Goal: Task Accomplishment & Management: Use online tool/utility

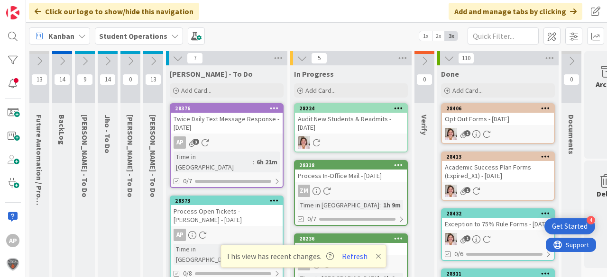
scroll to position [4, 9]
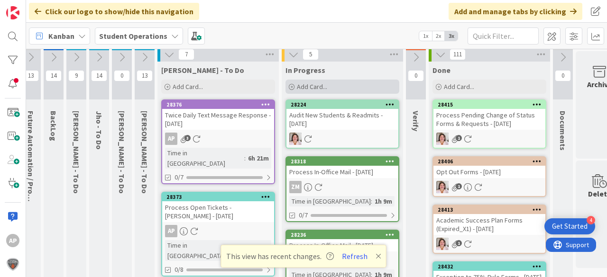
click at [314, 86] on span "Add Card..." at bounding box center [312, 86] width 30 height 9
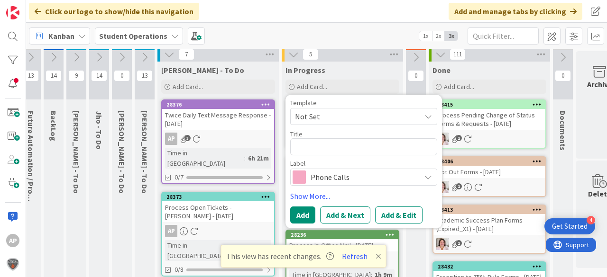
click at [336, 116] on span "Not Set" at bounding box center [354, 116] width 119 height 12
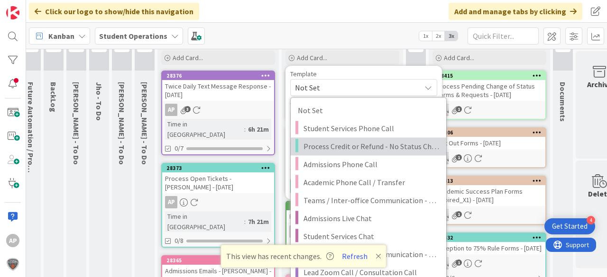
scroll to position [118, 9]
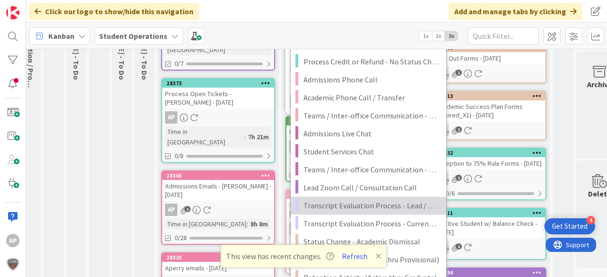
click at [393, 202] on span "Transcript Evaluation Process - Lead / New Student" at bounding box center [371, 206] width 136 height 12
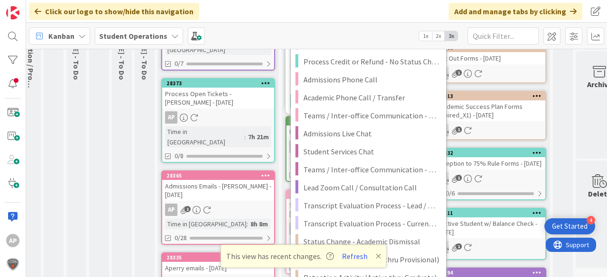
type textarea "x"
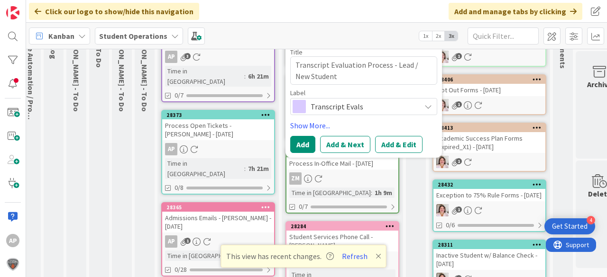
scroll to position [42, 9]
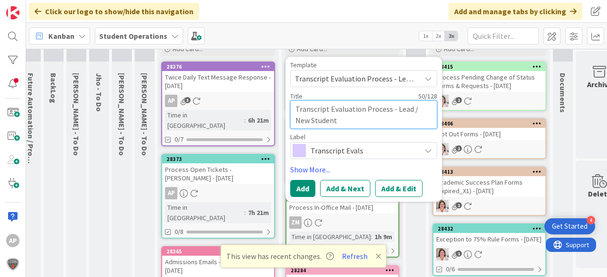
click at [358, 120] on textarea "Transcript Evaluation Process - Lead / New Student" at bounding box center [363, 114] width 147 height 28
type textarea "Transcript Evaluation Process - Lead / New Student"
type textarea "x"
type textarea "Transcript Evaluation Process - Lead / New Student -"
type textarea "x"
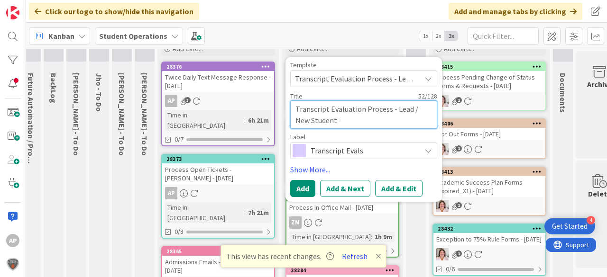
type textarea "Transcript Evaluation Process - Lead / New Student -"
type textarea "x"
type textarea "Transcript Evaluation Process - Lead / New Student - R"
type textarea "x"
type textarea "Transcript Evaluation Process - Lead / New Student - Ro"
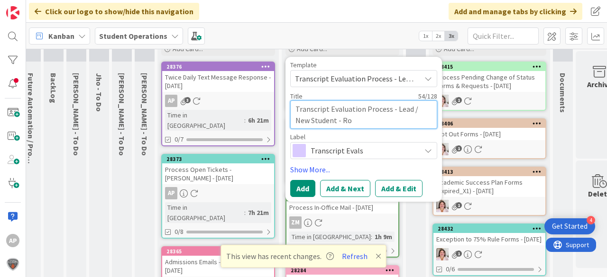
type textarea "x"
type textarea "Transcript Evaluation Process - Lead / New Student - Rom"
type textarea "x"
type textarea "Transcript Evaluation Process - Lead / New Student - Rome"
type textarea "x"
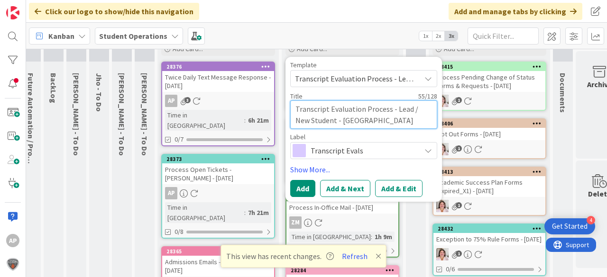
type textarea "Transcript Evaluation Process - Lead / New Student - Romel"
type textarea "x"
type textarea "Transcript Evaluation Process - Lead / New Student - Romel"
type textarea "x"
type textarea "Transcript Evaluation Process - Lead / New Student - Romel R"
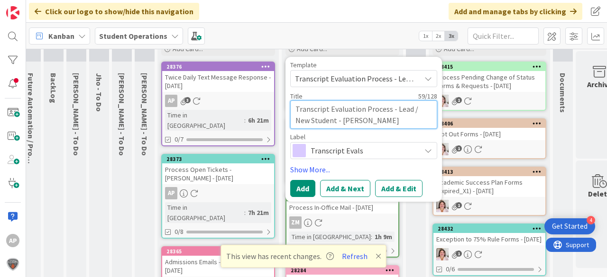
type textarea "x"
type textarea "Transcript Evaluation Process - Lead / New Student - Romel Ro"
type textarea "x"
type textarea "Transcript Evaluation Process - Lead / New Student - Romel Ros"
type textarea "x"
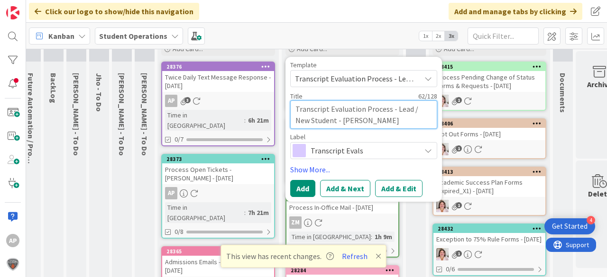
type textarea "Transcript Evaluation Process - Lead / New Student - Romel Rose"
type textarea "x"
type textarea "Transcript Evaluation Process - Lead / New Student - Romel Rosew"
type textarea "x"
type textarea "Transcript Evaluation Process - Lead / New Student - Romel Rosewe"
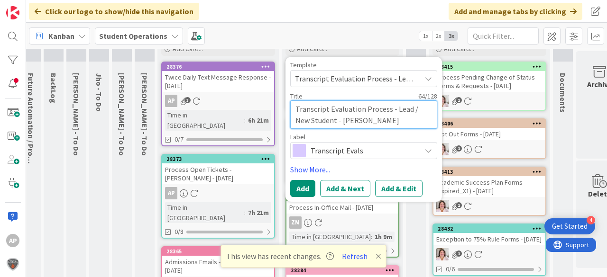
type textarea "x"
type textarea "Transcript Evaluation Process - Lead / New Student - Romel Rosewel"
type textarea "x"
type textarea "Transcript Evaluation Process - Lead / New Student - [PERSON_NAME]"
type textarea "x"
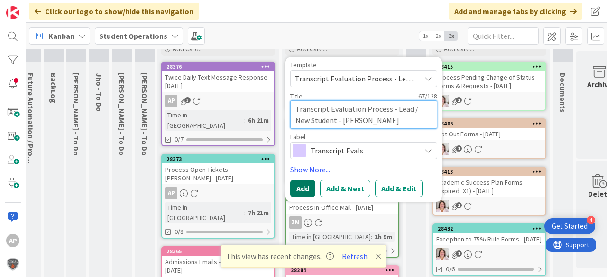
type textarea "Transcript Evaluation Process - Lead / New Student - [PERSON_NAME]"
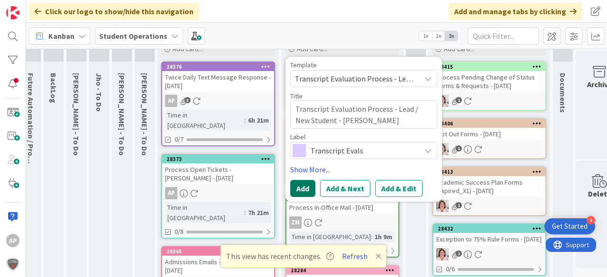
click at [305, 188] on button "Add" at bounding box center [302, 188] width 25 height 17
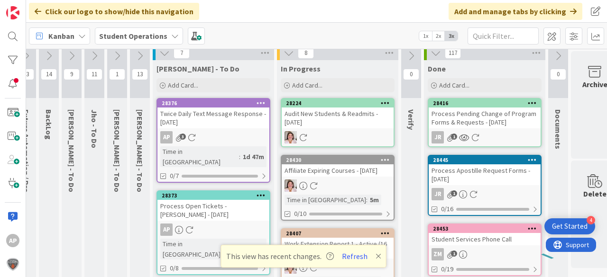
scroll to position [0, 13]
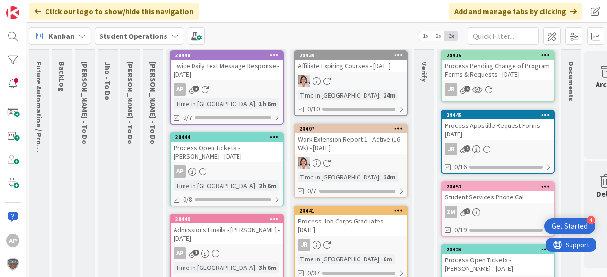
scroll to position [8, 0]
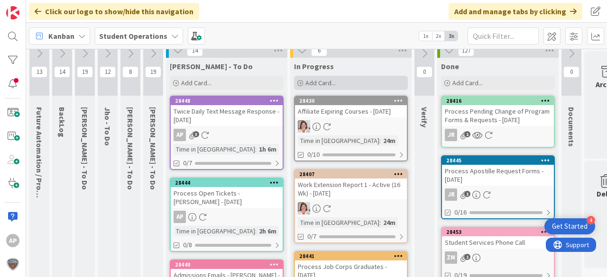
click at [322, 81] on span "Add Card..." at bounding box center [320, 83] width 30 height 9
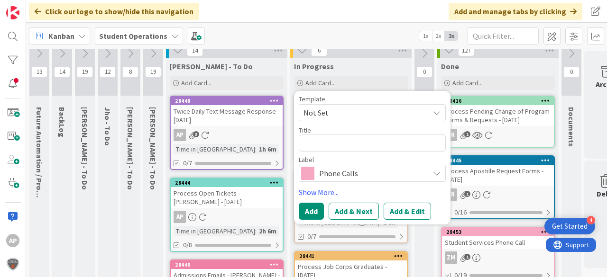
click at [358, 106] on span "Not Set" at bounding box center [372, 112] width 147 height 17
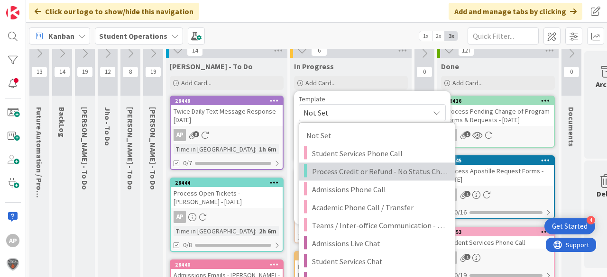
scroll to position [197, 0]
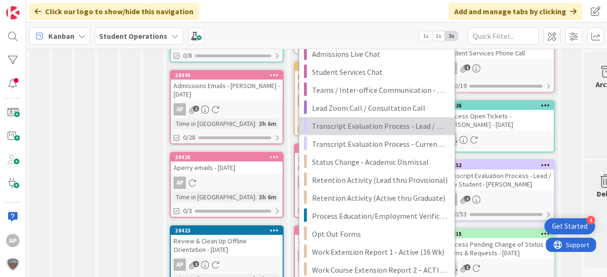
click at [384, 125] on span "Transcript Evaluation Process - Lead / New Student" at bounding box center [380, 126] width 136 height 12
type textarea "x"
type textarea "Transcript Evaluation Process - Lead / New Student"
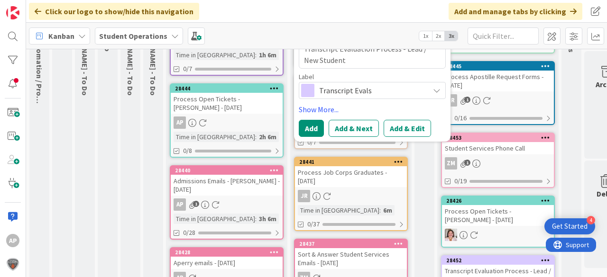
scroll to position [83, 0]
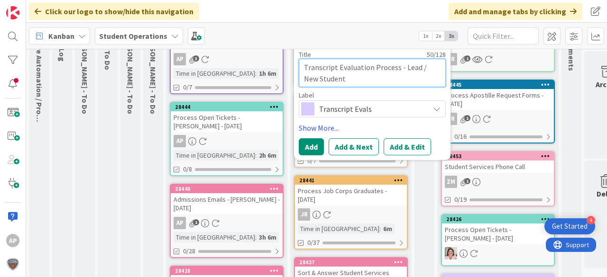
click at [379, 79] on textarea "Transcript Evaluation Process - Lead / New Student" at bounding box center [372, 73] width 147 height 28
click at [355, 78] on textarea "Transcript Evaluation Process - Lead / New Student" at bounding box center [372, 73] width 147 height 28
type textarea "x"
type textarea "Transcript Evaluation Process - Lead / New Student"
type textarea "x"
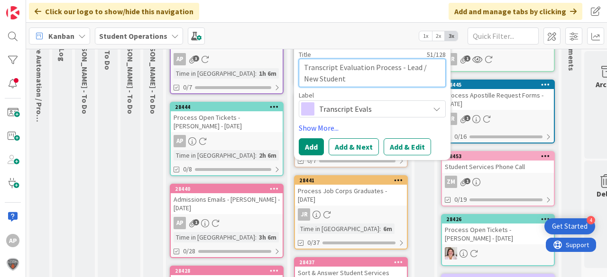
type textarea "Transcript Evaluation Process - Lead / New Student -"
type textarea "x"
type textarea "Transcript Evaluation Process - Lead / New Student -"
type textarea "x"
type textarea "Transcript Evaluation Process - Lead / New Student - P"
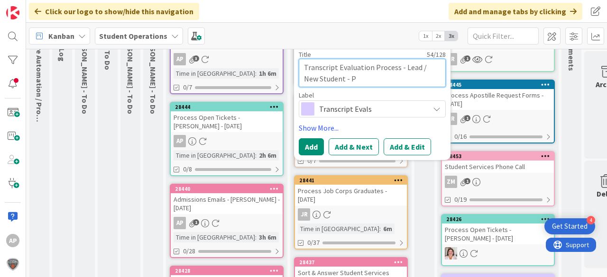
type textarea "x"
type textarea "Transcript Evaluation Process - Lead / New Student - Pa"
type textarea "x"
type textarea "Transcript Evaluation Process - Lead / New Student - [PERSON_NAME]"
type textarea "x"
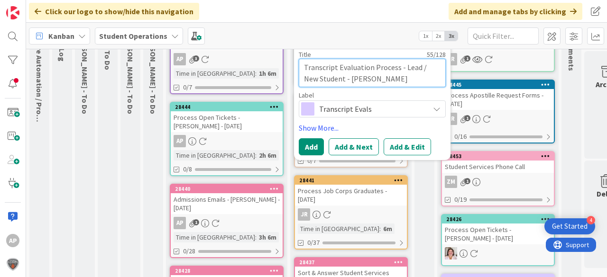
type textarea "Transcript Evaluation Process - Lead / New Student - Patr"
type textarea "x"
type textarea "Transcript Evaluation Process - Lead / New Student - Patri"
type textarea "x"
type textarea "Transcript Evaluation Process - Lead / New Student - Patric"
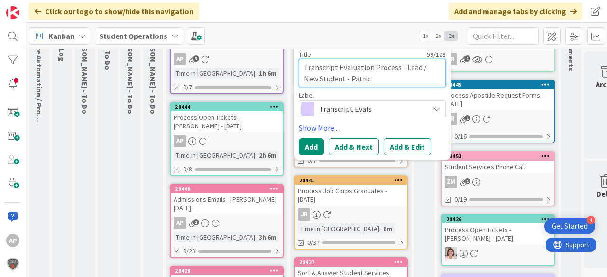
type textarea "x"
type textarea "Transcript Evaluation Process - Lead / New Student - [PERSON_NAME]"
type textarea "x"
type textarea "Transcript Evaluation Process - Lead / New Student - [PERSON_NAME]"
type textarea "x"
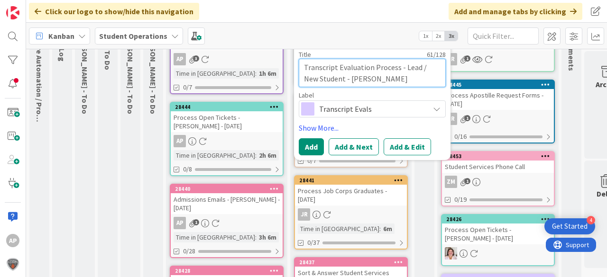
type textarea "Transcript Evaluation Process - Lead / New Student - [PERSON_NAME]"
type textarea "x"
type textarea "Transcript Evaluation Process - Lead / New Student - [PERSON_NAME]"
type textarea "x"
type textarea "Transcript Evaluation Process - Lead / New Student - [PERSON_NAME]"
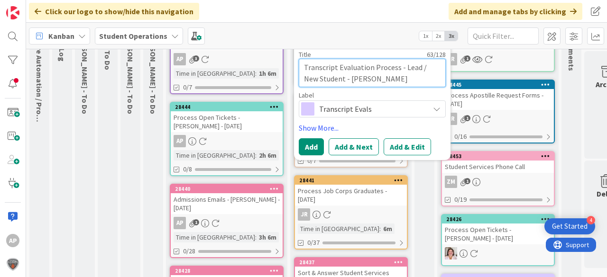
type textarea "x"
type textarea "Transcript Evaluation Process - Lead / New Student - [PERSON_NAME]"
type textarea "x"
type textarea "Transcript Evaluation Process - Lead / New Student - [PERSON_NAME]"
type textarea "x"
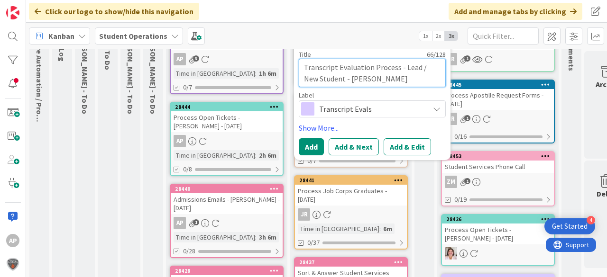
type textarea "Transcript Evaluation Process - Lead / New Student - [PERSON_NAME]"
type textarea "x"
type textarea "Transcript Evaluation Process - Lead / New Student - [PERSON_NAME]"
type textarea "x"
type textarea "Transcript Evaluation Process - Lead / New Student - [PERSON_NAME]"
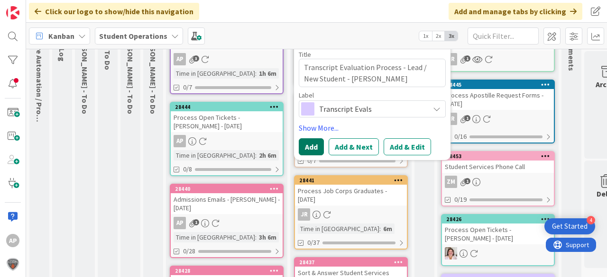
click at [303, 148] on button "Add" at bounding box center [311, 146] width 25 height 17
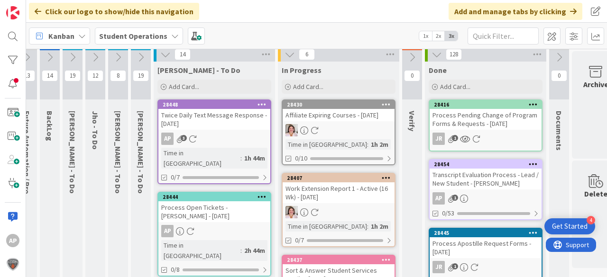
scroll to position [4, 12]
click at [302, 84] on span "Add Card..." at bounding box center [308, 86] width 30 height 9
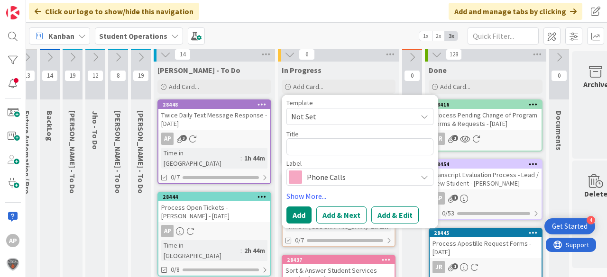
click at [323, 111] on span "Not Set" at bounding box center [350, 116] width 119 height 12
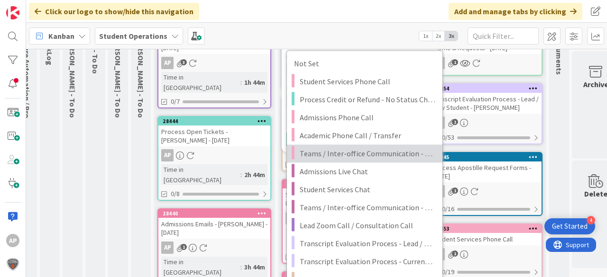
scroll to position [118, 12]
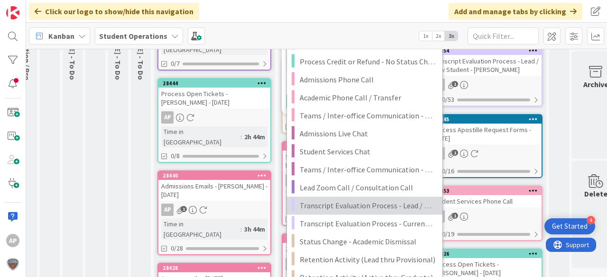
click at [398, 205] on span "Transcript Evaluation Process - Lead / New Student" at bounding box center [368, 206] width 136 height 12
type textarea "x"
type textarea "Transcript Evaluation Process - Lead / New Student"
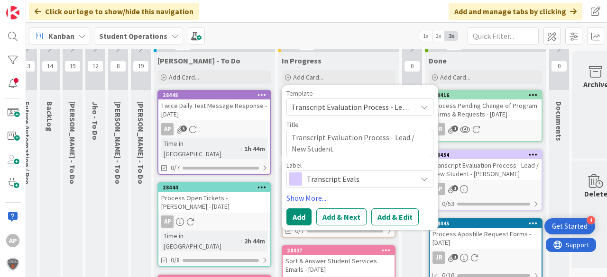
scroll to position [4, 12]
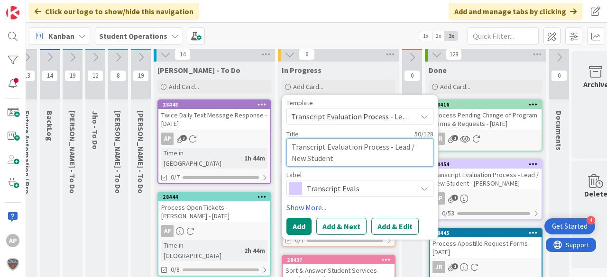
click at [375, 161] on textarea "Transcript Evaluation Process - Lead / New Student" at bounding box center [359, 152] width 147 height 28
type textarea "x"
type textarea "Transcript Evaluation Process - Lead / New Student"
type textarea "x"
type textarea "Transcript Evaluation Process - Lead / New Student -"
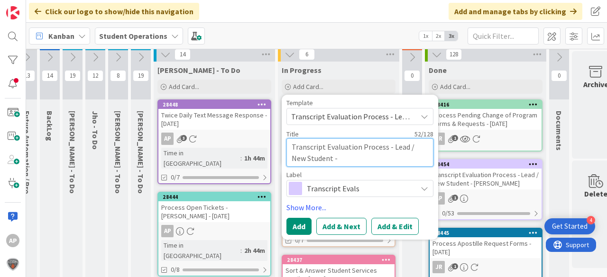
type textarea "x"
type textarea "Transcript Evaluation Process - Lead / New Student -"
type textarea "x"
type textarea "Transcript Evaluation Process - Lead / New Student - W"
type textarea "x"
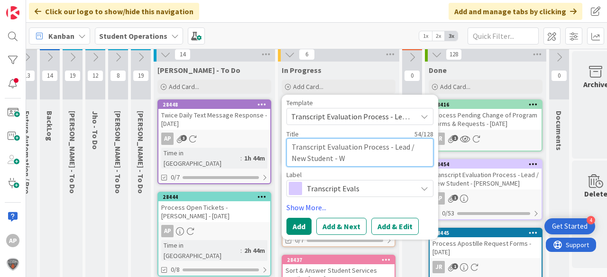
type textarea "Transcript Evaluation Process - Lead / New Student - We"
type textarea "x"
type textarea "Transcript Evaluation Process - Lead / New Student - Weg"
type textarea "x"
type textarea "Transcript Evaluation Process - Lead / New Student - Wege"
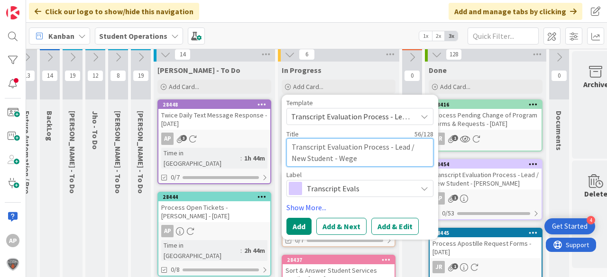
type textarea "x"
type textarea "Transcript Evaluation Process - Lead / New Student - Wegen"
type textarea "x"
type textarea "Transcript Evaluation Process - Lead / New Student - Wegen,"
type textarea "x"
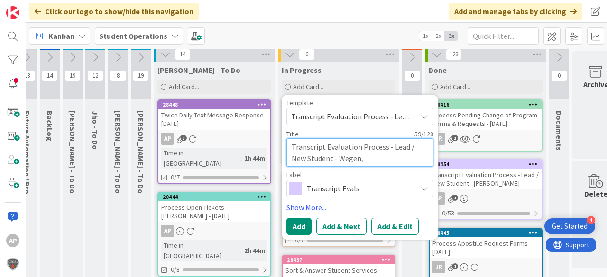
type textarea "Transcript Evaluation Process - Lead / New Student - Wegen,"
type textarea "x"
type textarea "Transcript Evaluation Process - Lead / New Student - Wegen, K"
type textarea "x"
type textarea "Transcript Evaluation Process - Lead / New Student - Wegen, Ki"
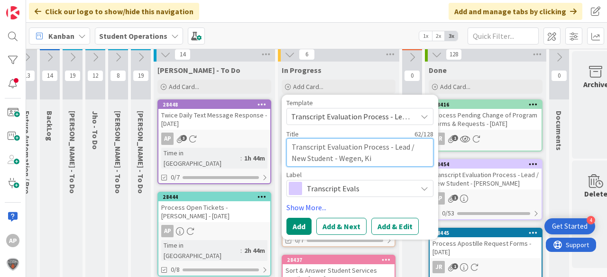
type textarea "x"
type textarea "Transcript Evaluation Process - Lead / New Student - Wegen, Kid"
type textarea "x"
type textarea "Transcript Evaluation Process - Lead / New Student - Wegen, Kidu"
type textarea "x"
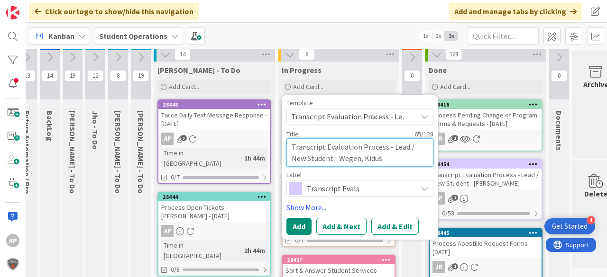
type textarea "Transcript Evaluation Process - Lead / New Student - Wegen, Kidus"
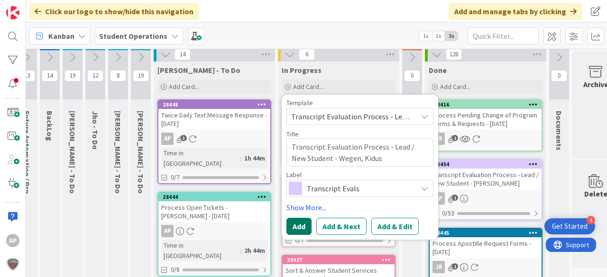
click at [289, 221] on button "Add" at bounding box center [298, 226] width 25 height 17
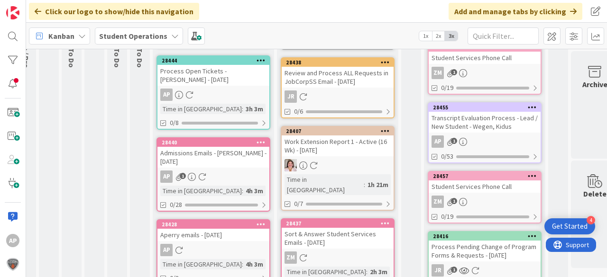
scroll to position [0, 13]
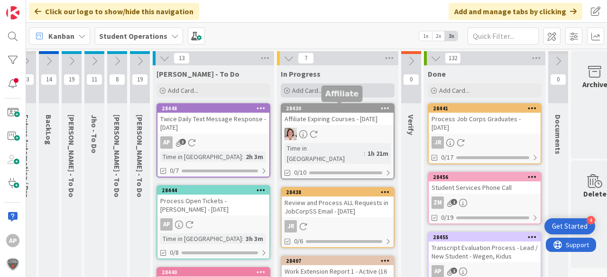
click at [306, 87] on span "Add Card..." at bounding box center [307, 90] width 30 height 9
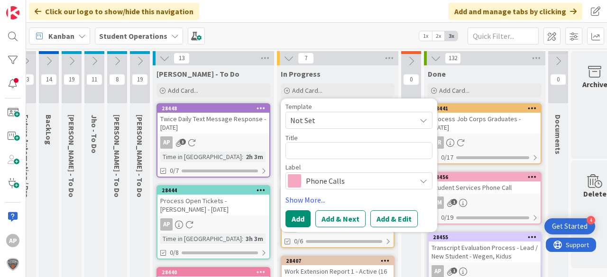
click at [360, 123] on span "Not Set" at bounding box center [349, 120] width 119 height 12
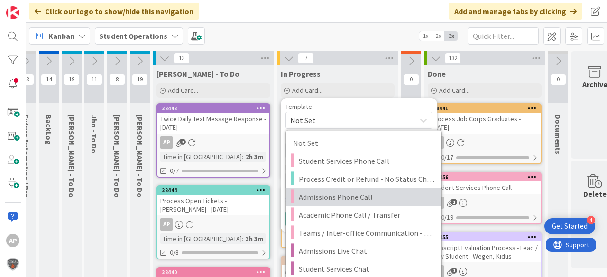
click at [393, 193] on span "Admissions Phone Call" at bounding box center [367, 197] width 136 height 12
type textarea "x"
type textarea "Admissions Phone Call"
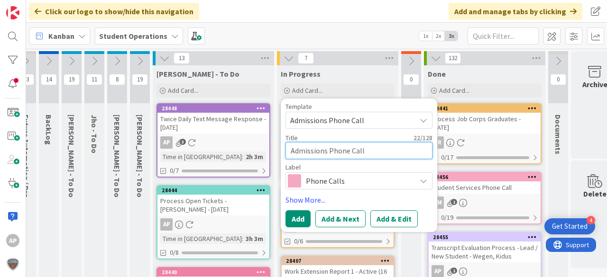
click at [380, 153] on textarea "Admissions Phone Call" at bounding box center [358, 150] width 147 height 17
type textarea "x"
type textarea "Admissions Phone Call -"
type textarea "x"
type textarea "Admissions Phone Call -"
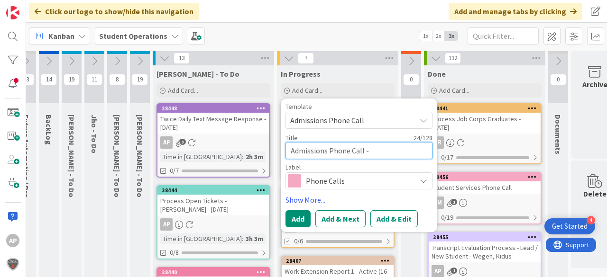
type textarea "x"
type textarea "Admissions Phone Call - A"
type textarea "x"
type textarea "Admissions Phone Call -"
type textarea "x"
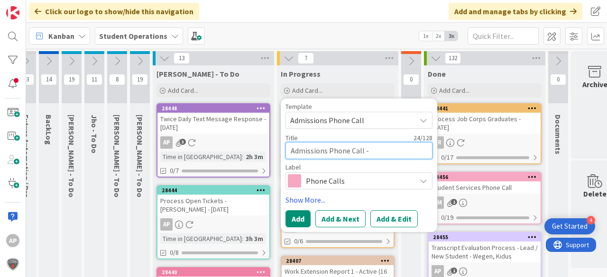
type textarea "Admissions Phone Call -"
type textarea "x"
type textarea "Admissions Phone Call -"
type textarea "x"
type textarea "Admissions Phone Call - B"
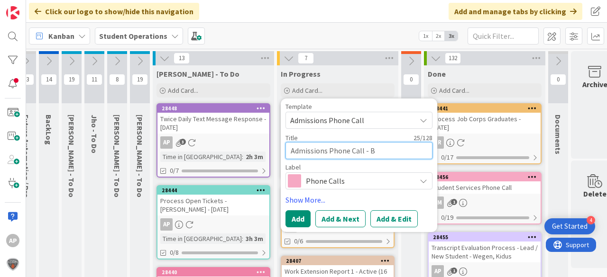
type textarea "x"
type textarea "Admissions Phone Call - Bu"
type textarea "x"
type textarea "Admissions Phone Call - Buf"
type textarea "x"
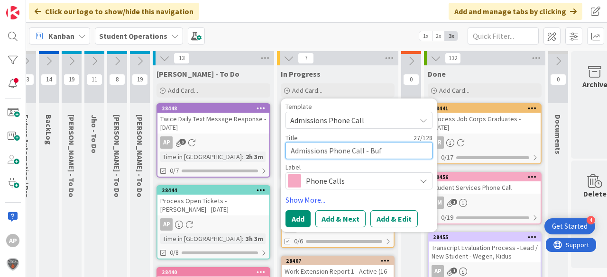
type textarea "Admissions Phone Call - Bufo"
type textarea "x"
type textarea "Admissions Phone Call - Bufor"
type textarea "x"
type textarea "Admissions Phone Call - [GEOGRAPHIC_DATA]"
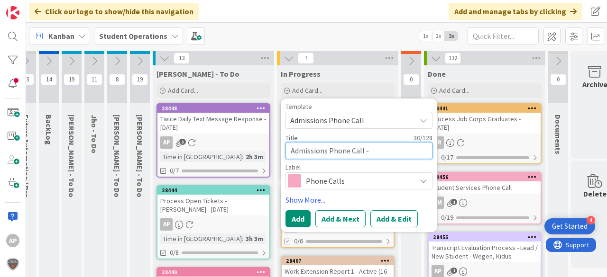
type textarea "x"
type textarea "Admissions Phone Call - [GEOGRAPHIC_DATA]"
type textarea "x"
type textarea "Admissions Phone Call - [PERSON_NAME] H"
type textarea "x"
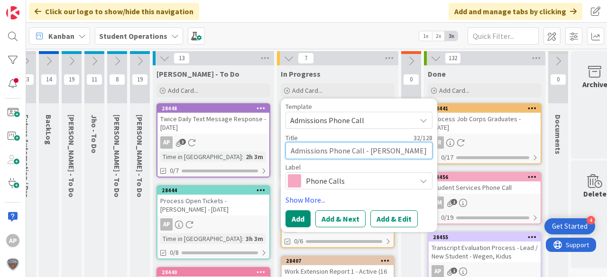
type textarea "Admissions Phone Call - [PERSON_NAME] Hi"
type textarea "x"
type textarea "Admissions Phone Call - [PERSON_NAME] Hig"
type textarea "x"
type textarea "Admissions Phone Call - [PERSON_NAME][GEOGRAPHIC_DATA]"
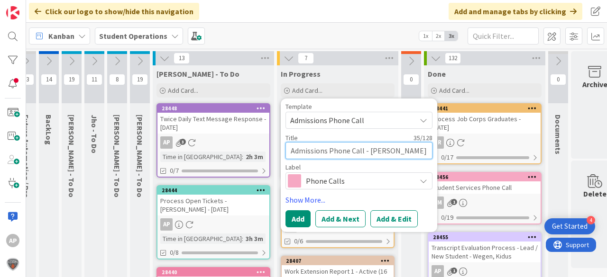
type textarea "x"
type textarea "Admissions Phone Call - [PERSON_NAME][GEOGRAPHIC_DATA]"
type textarea "x"
type textarea "Admissions Phone Call - [PERSON_NAME][GEOGRAPHIC_DATA] S"
type textarea "x"
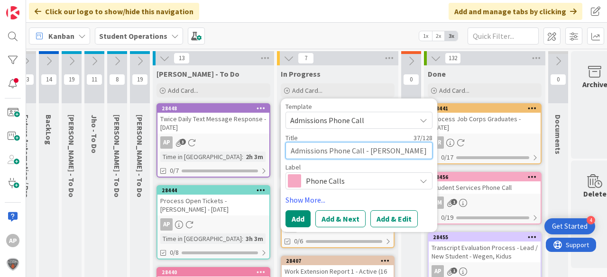
type textarea "Admissions Phone Call - [PERSON_NAME] High Sc"
type textarea "x"
type textarea "Admissions Phone Call - [PERSON_NAME] High Scxh"
type textarea "x"
type textarea "Admissions Phone Call - [PERSON_NAME] High Scxho"
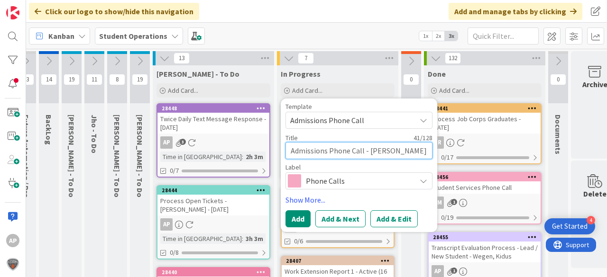
type textarea "x"
type textarea "Admissions Phone Call - [PERSON_NAME] High Scxhoo"
type textarea "x"
type textarea "Admissions Phone Call - [PERSON_NAME] High Scxhool"
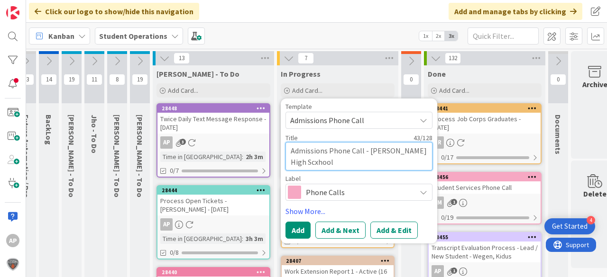
type textarea "x"
type textarea "Admissions Phone Call - [PERSON_NAME] High Scxhoo"
type textarea "x"
type textarea "Admissions Phone Call - [PERSON_NAME] High Scxho"
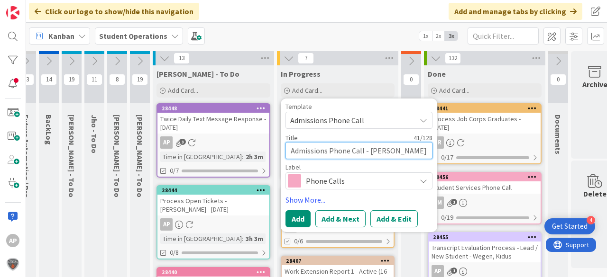
type textarea "x"
type textarea "Admissions Phone Call - [PERSON_NAME] High Scxh"
type textarea "x"
type textarea "Admissions Phone Call - [PERSON_NAME] High Scx"
type textarea "x"
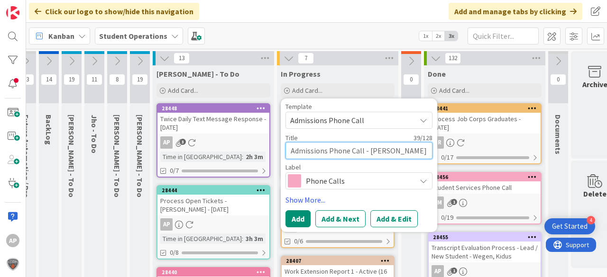
type textarea "Admissions Phone Call - [PERSON_NAME] High Sc"
type textarea "x"
type textarea "Admissions Phone Call - [PERSON_NAME] High Sch"
type textarea "x"
type textarea "Admissions Phone Call - [PERSON_NAME] High Scho"
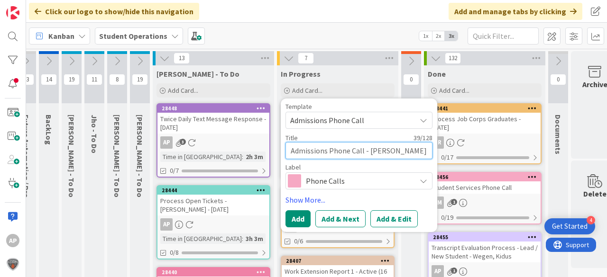
type textarea "x"
type textarea "Admissions Phone Call - [PERSON_NAME] High Schoo"
type textarea "x"
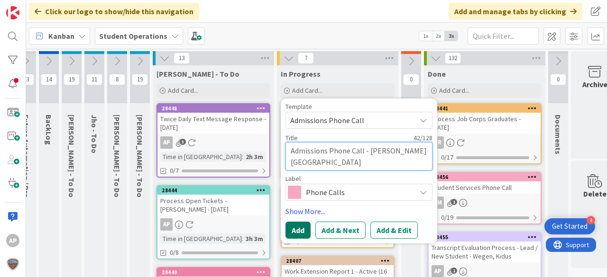
type textarea "Admissions Phone Call - [PERSON_NAME][GEOGRAPHIC_DATA]"
click at [301, 230] on button "Add" at bounding box center [297, 230] width 25 height 17
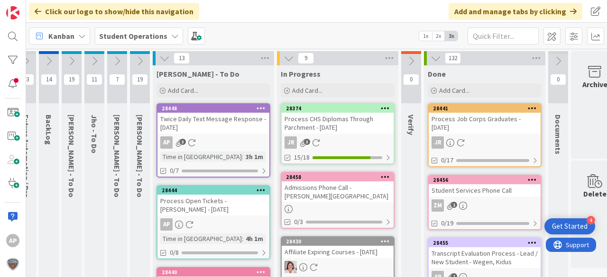
click at [347, 195] on div "Admissions Phone Call - [PERSON_NAME][GEOGRAPHIC_DATA]" at bounding box center [338, 192] width 112 height 21
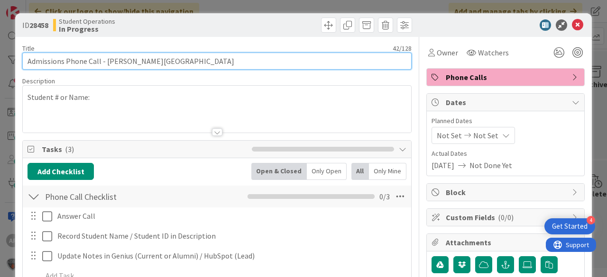
click at [227, 56] on input "Admissions Phone Call - [PERSON_NAME][GEOGRAPHIC_DATA]" at bounding box center [216, 61] width 389 height 17
click at [171, 59] on input "Admissions Phone Call - [PERSON_NAME][GEOGRAPHIC_DATA] 920 minutes)" at bounding box center [216, 61] width 389 height 17
type input "Admissions Phone Call - [PERSON_NAME][GEOGRAPHIC_DATA] - [PERSON_NAME] (20 minu…"
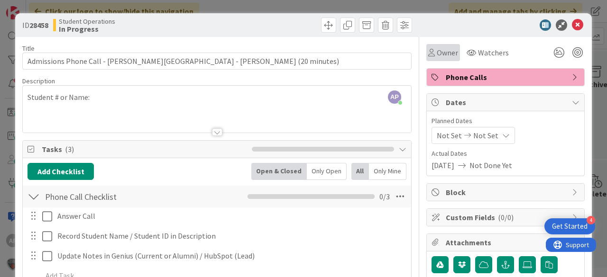
click at [440, 53] on span "Owner" at bounding box center [447, 52] width 21 height 11
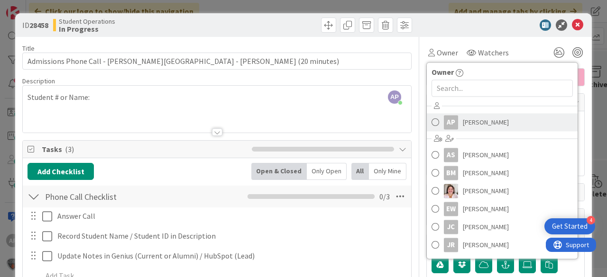
click at [489, 123] on span "[PERSON_NAME]" at bounding box center [486, 122] width 46 height 14
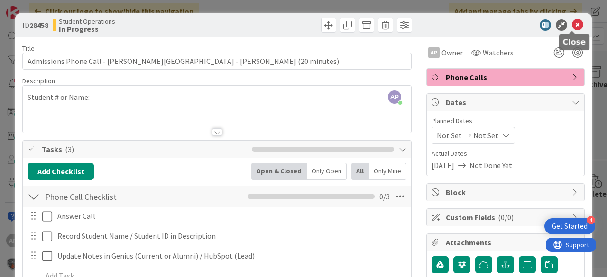
click at [573, 24] on icon at bounding box center [577, 24] width 11 height 11
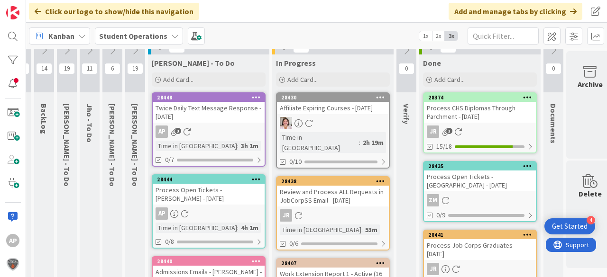
scroll to position [0, 18]
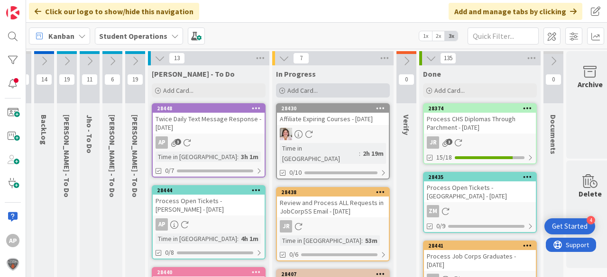
click at [301, 90] on span "Add Card..." at bounding box center [302, 90] width 30 height 9
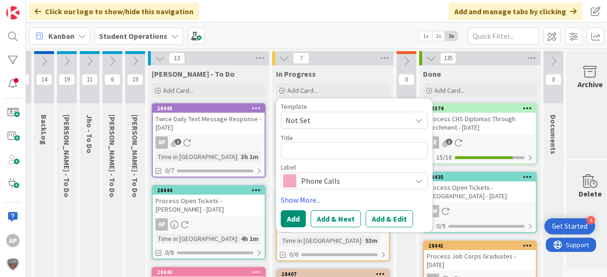
click at [338, 119] on span "Not Set" at bounding box center [344, 120] width 119 height 12
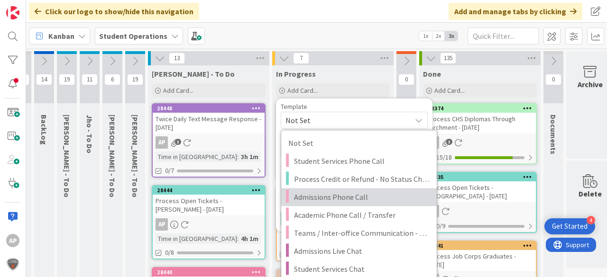
click at [366, 197] on span "Admissions Phone Call" at bounding box center [362, 197] width 136 height 12
type textarea "x"
type textarea "Admissions Phone Call"
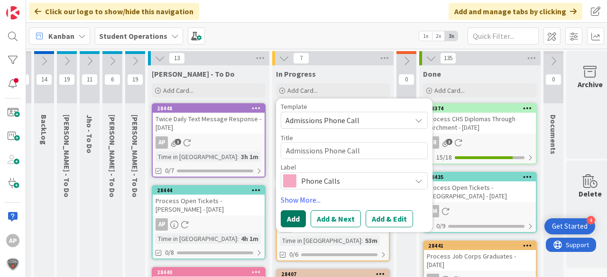
click at [290, 219] on button "Add" at bounding box center [293, 218] width 25 height 17
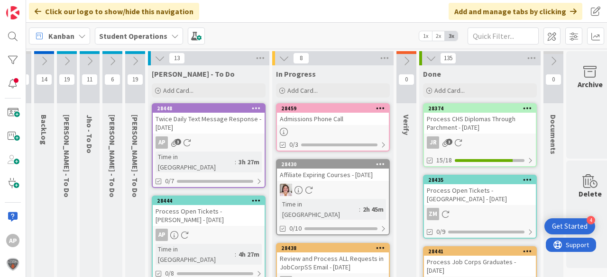
click at [311, 116] on div "Admissions Phone Call" at bounding box center [333, 119] width 112 height 12
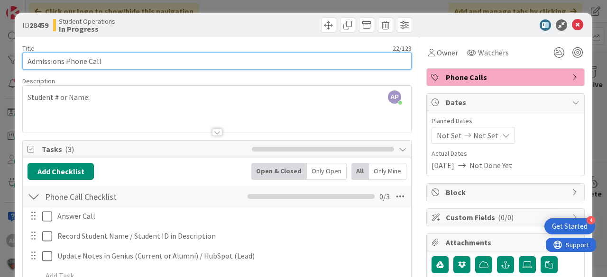
click at [144, 64] on input "Admissions Phone Call" at bounding box center [216, 61] width 389 height 17
paste input "[PERSON_NAME]"
type input "Admissions Phone Call - [PERSON_NAME]"
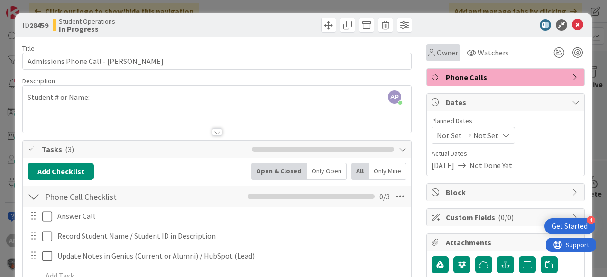
click at [441, 55] on span "Owner" at bounding box center [447, 52] width 21 height 11
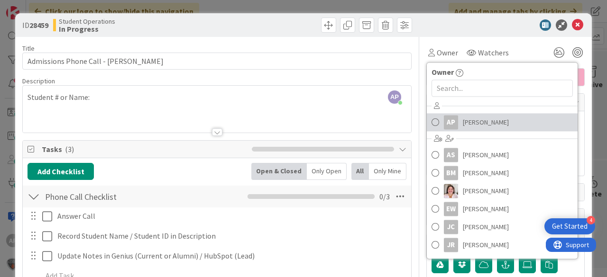
click at [475, 123] on span "[PERSON_NAME]" at bounding box center [486, 122] width 46 height 14
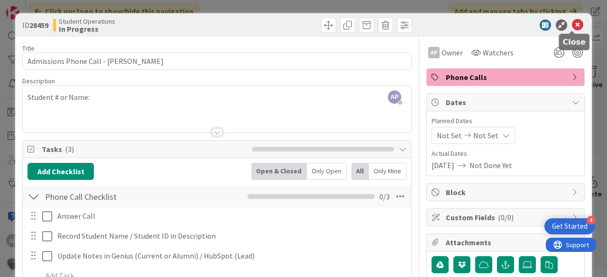
click at [572, 22] on icon at bounding box center [577, 24] width 11 height 11
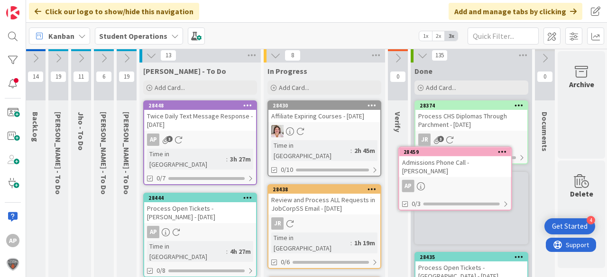
scroll to position [10, 34]
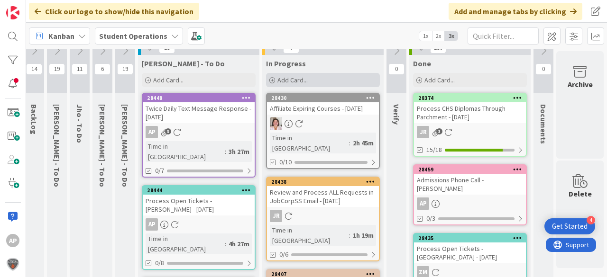
click at [312, 78] on div "Add Card..." at bounding box center [323, 80] width 114 height 14
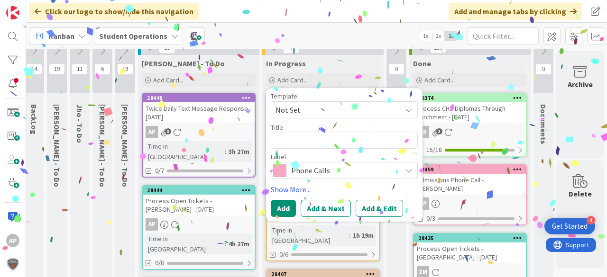
click at [299, 108] on span "Not Set" at bounding box center [334, 110] width 119 height 12
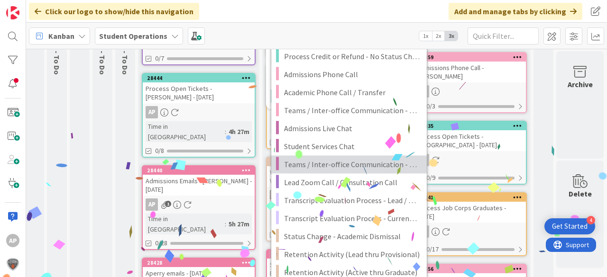
scroll to position [124, 34]
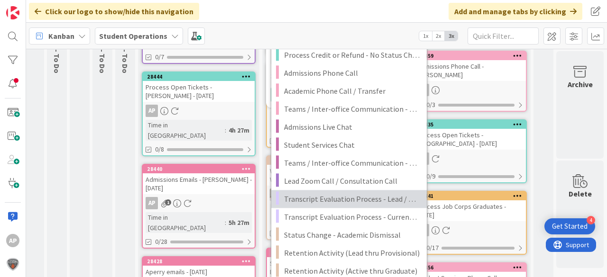
click at [368, 197] on span "Transcript Evaluation Process - Lead / New Student" at bounding box center [352, 199] width 136 height 12
type textarea "x"
type textarea "Transcript Evaluation Process - Lead / New Student"
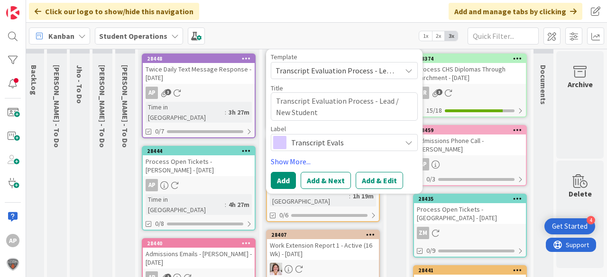
scroll to position [48, 34]
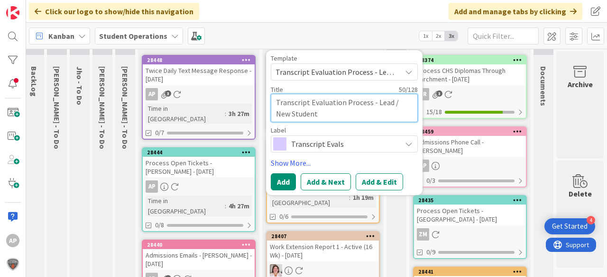
click at [320, 110] on textarea "Transcript Evaluation Process - Lead / New Student" at bounding box center [344, 108] width 147 height 28
type textarea "x"
type textarea "Transcript Evaluation Process - Lead / New Student"
type textarea "x"
type textarea "Transcript Evaluation Process - Lead / New Student -"
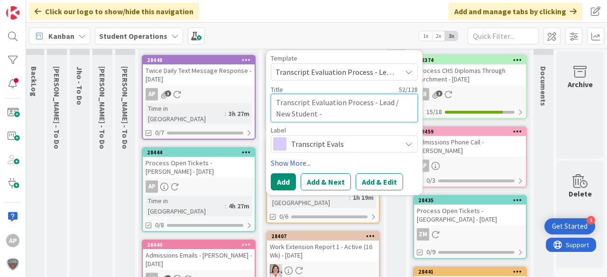
type textarea "x"
type textarea "Transcript Evaluation Process - Lead / New Student -"
type textarea "x"
type textarea "Transcript Evaluation Process - Lead / New Student - G"
type textarea "x"
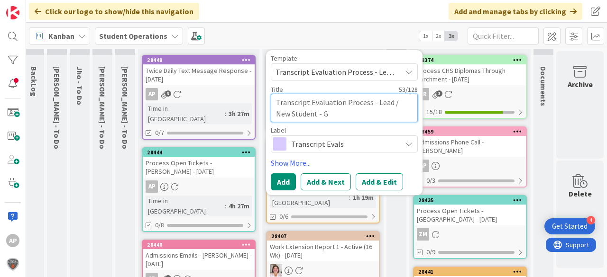
type textarea "Transcript Evaluation Process - Lead / New Student - Gu"
type textarea "x"
type textarea "Transcript Evaluation Process - Lead / New Student - Gug"
type textarea "x"
type textarea "Transcript Evaluation Process - Lead / New Student - Gugl"
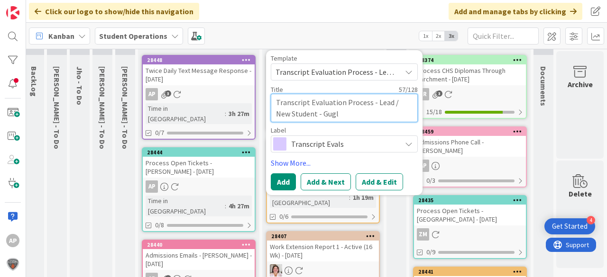
type textarea "x"
type textarea "Transcript Evaluation Process - Lead / New Student - Gugli"
type textarea "x"
type textarea "Transcript Evaluation Process - Lead / New Student - Guglio"
type textarea "x"
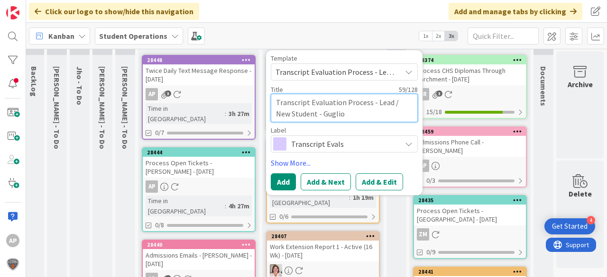
type textarea "Transcript Evaluation Process - Lead / New Student - Gugliot"
type textarea "x"
type textarea "Transcript Evaluation Process - Lead / New Student - Gugliott"
type textarea "x"
type textarea "Transcript Evaluation Process - Lead / New Student - [PERSON_NAME]"
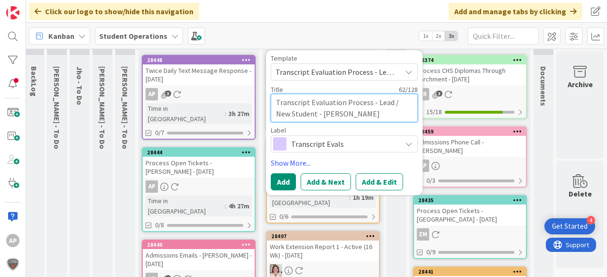
type textarea "x"
type textarea "Transcript Evaluation Process - Lead / New Student - [PERSON_NAME],"
type textarea "x"
type textarea "Transcript Evaluation Process - Lead / New Student - [PERSON_NAME],"
type textarea "x"
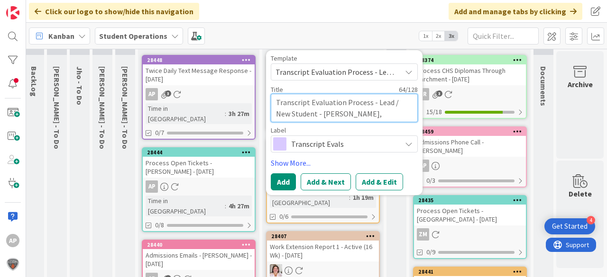
type textarea "Transcript Evaluation Process - Lead / New Student - [PERSON_NAME], A"
type textarea "x"
type textarea "Transcript Evaluation Process - Lead / New Student - [PERSON_NAME], Am"
type textarea "x"
type textarea "Transcript Evaluation Process - Lead / New Student - [PERSON_NAME]"
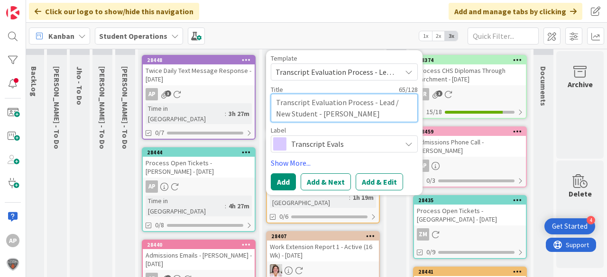
type textarea "x"
type textarea "Transcript Evaluation Process - Lead / New Student - [PERSON_NAME][GEOGRAPHIC_D…"
type textarea "x"
type textarea "Transcript Evaluation Process - Lead / New Student - [PERSON_NAME]"
type textarea "x"
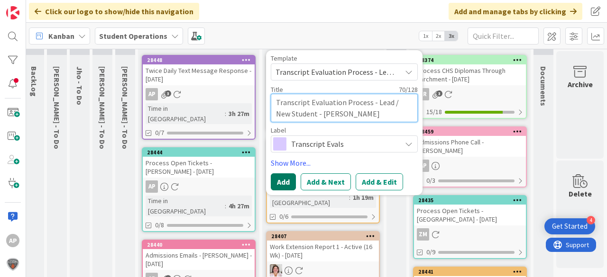
type textarea "Transcript Evaluation Process - Lead / New Student - [PERSON_NAME]"
click at [278, 181] on button "Add" at bounding box center [283, 181] width 25 height 17
